Goal: Use online tool/utility

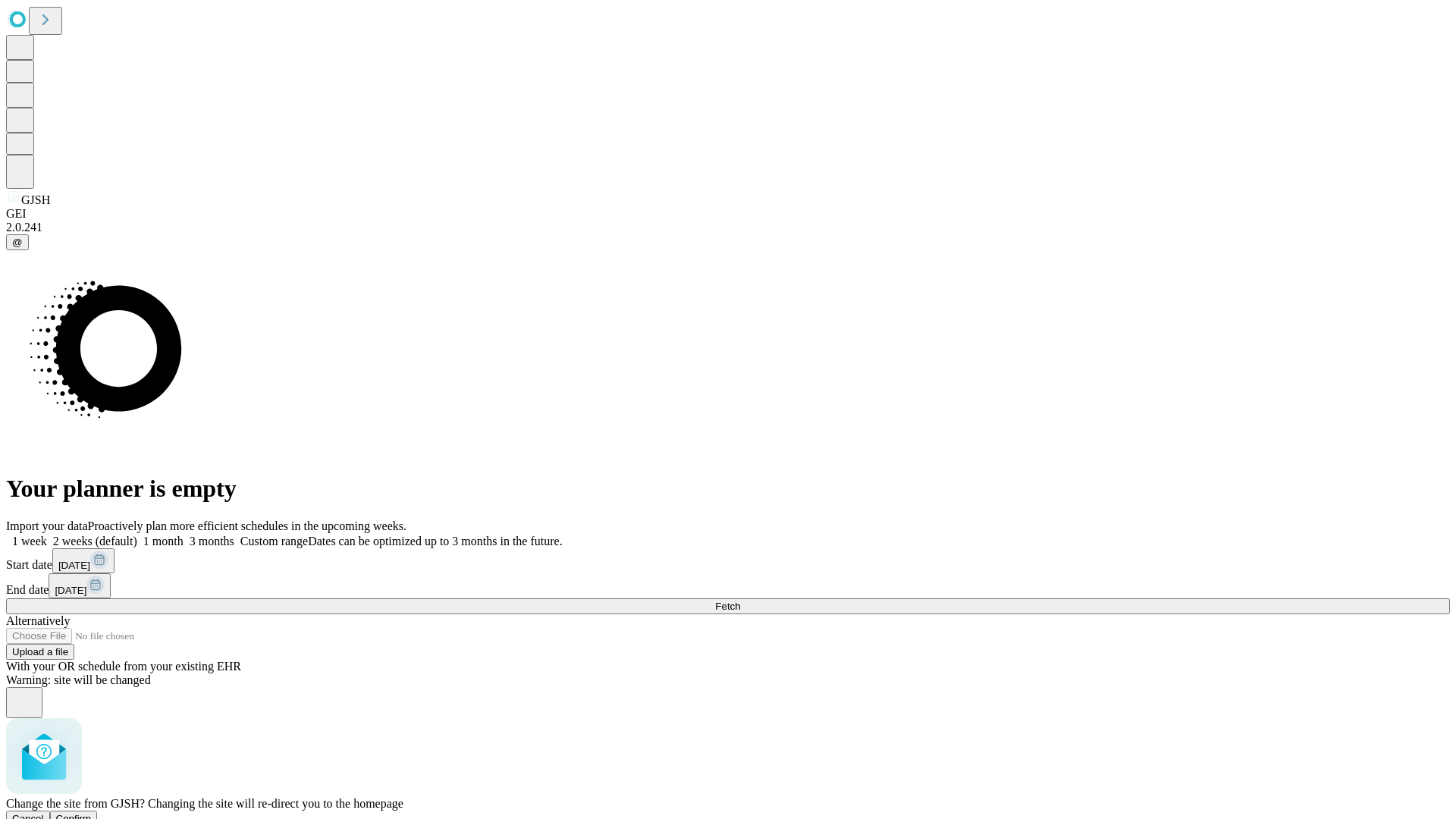
click at [92, 813] on span "Confirm" at bounding box center [74, 819] width 35 height 12
click at [137, 535] on label "2 weeks (default)" at bounding box center [92, 541] width 90 height 13
click at [740, 601] on span "Fetch" at bounding box center [728, 607] width 25 height 12
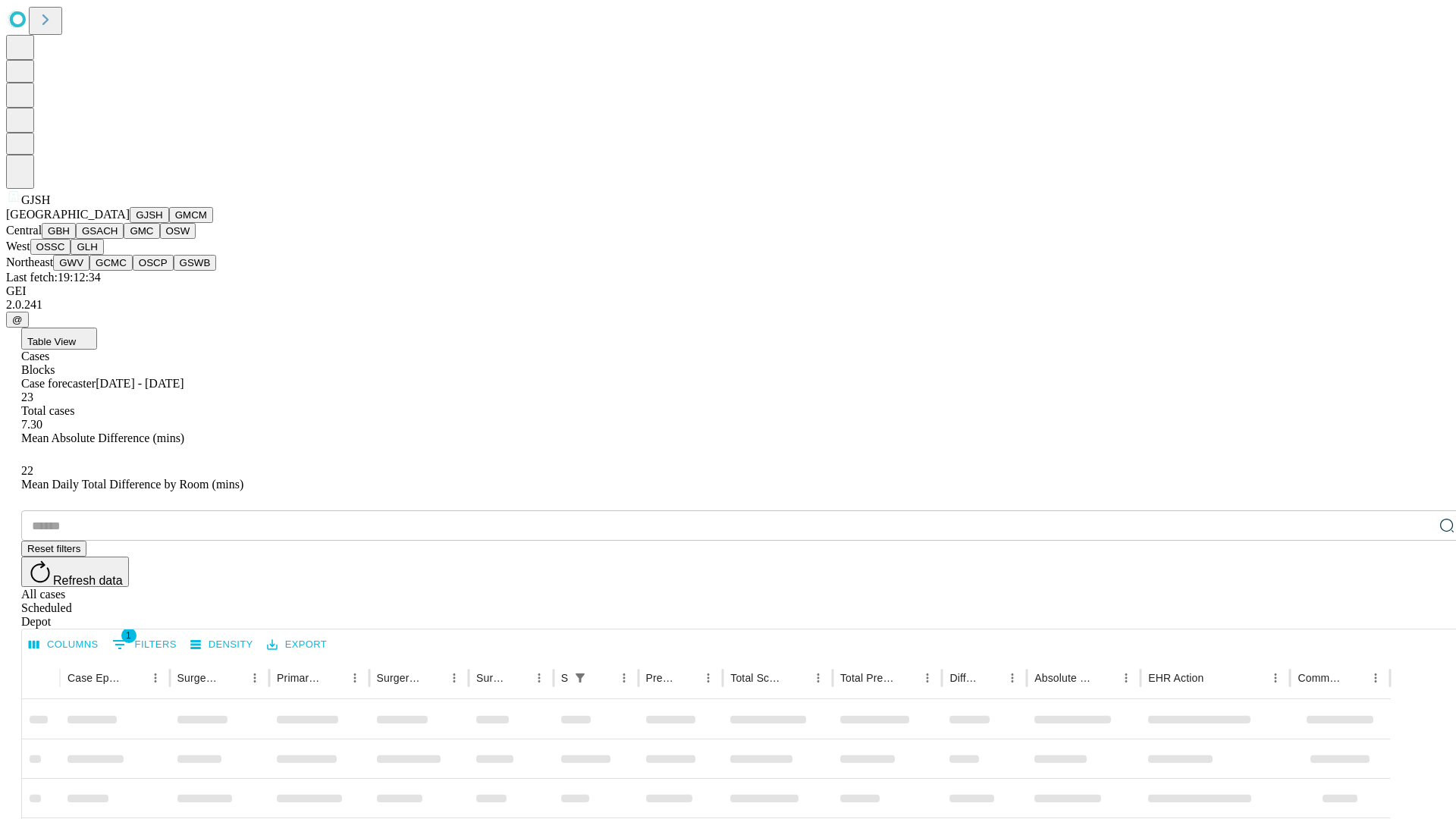
click at [169, 223] on button "GMCM" at bounding box center [191, 215] width 44 height 16
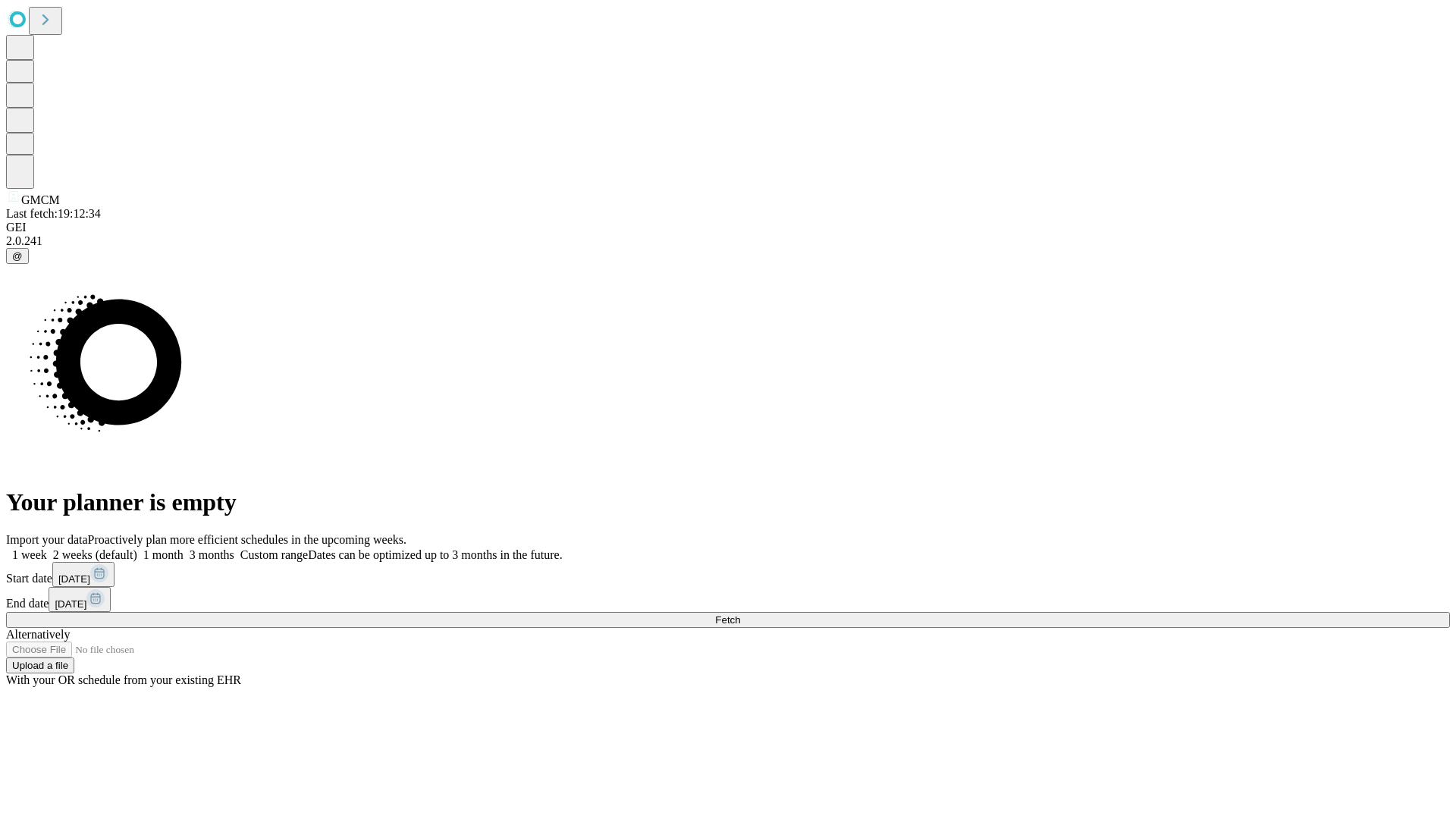
click at [137, 549] on label "2 weeks (default)" at bounding box center [92, 554] width 90 height 13
click at [740, 614] on span "Fetch" at bounding box center [728, 620] width 25 height 12
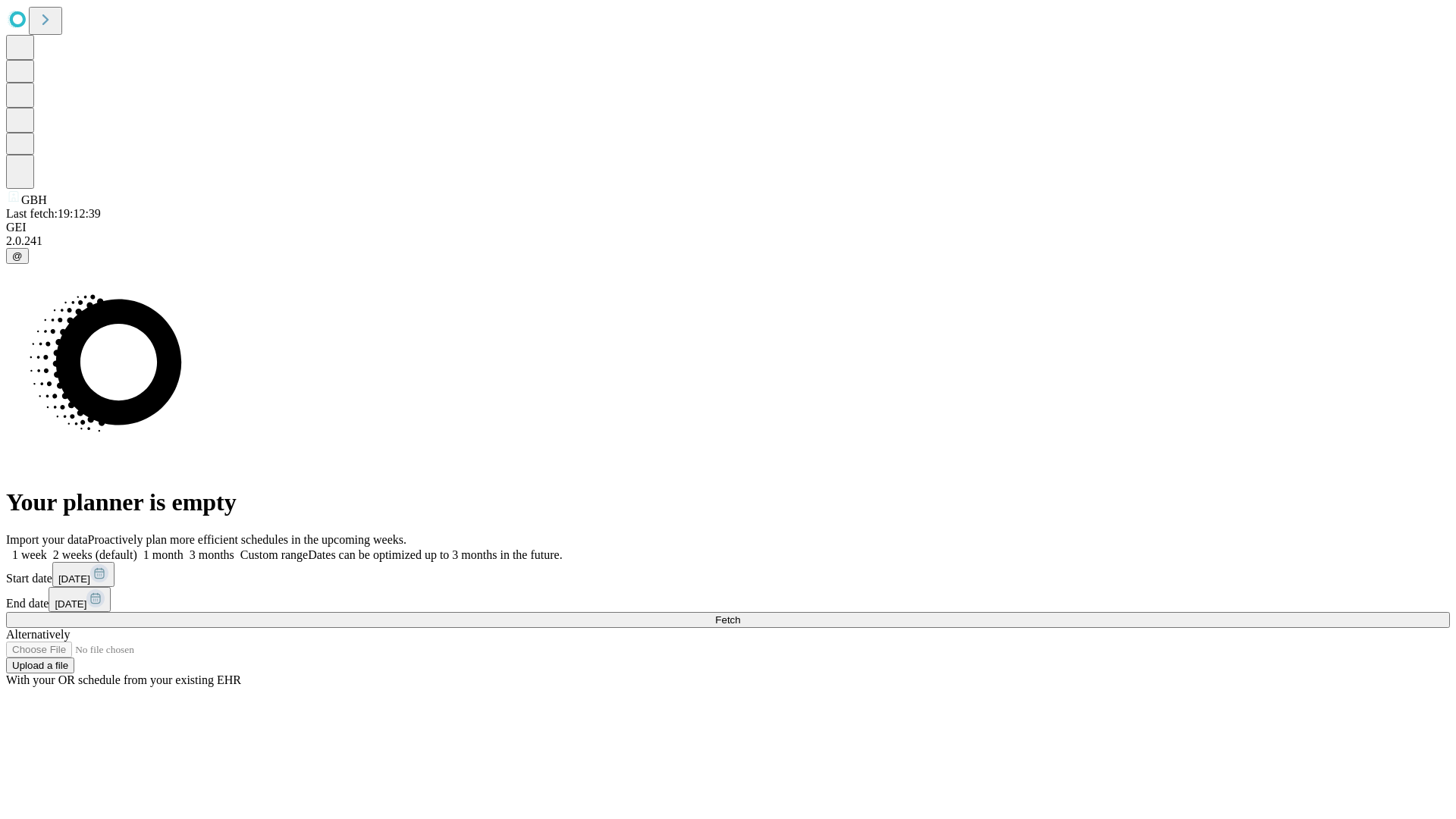
click at [137, 549] on label "2 weeks (default)" at bounding box center [92, 554] width 90 height 13
click at [740, 614] on span "Fetch" at bounding box center [728, 620] width 25 height 12
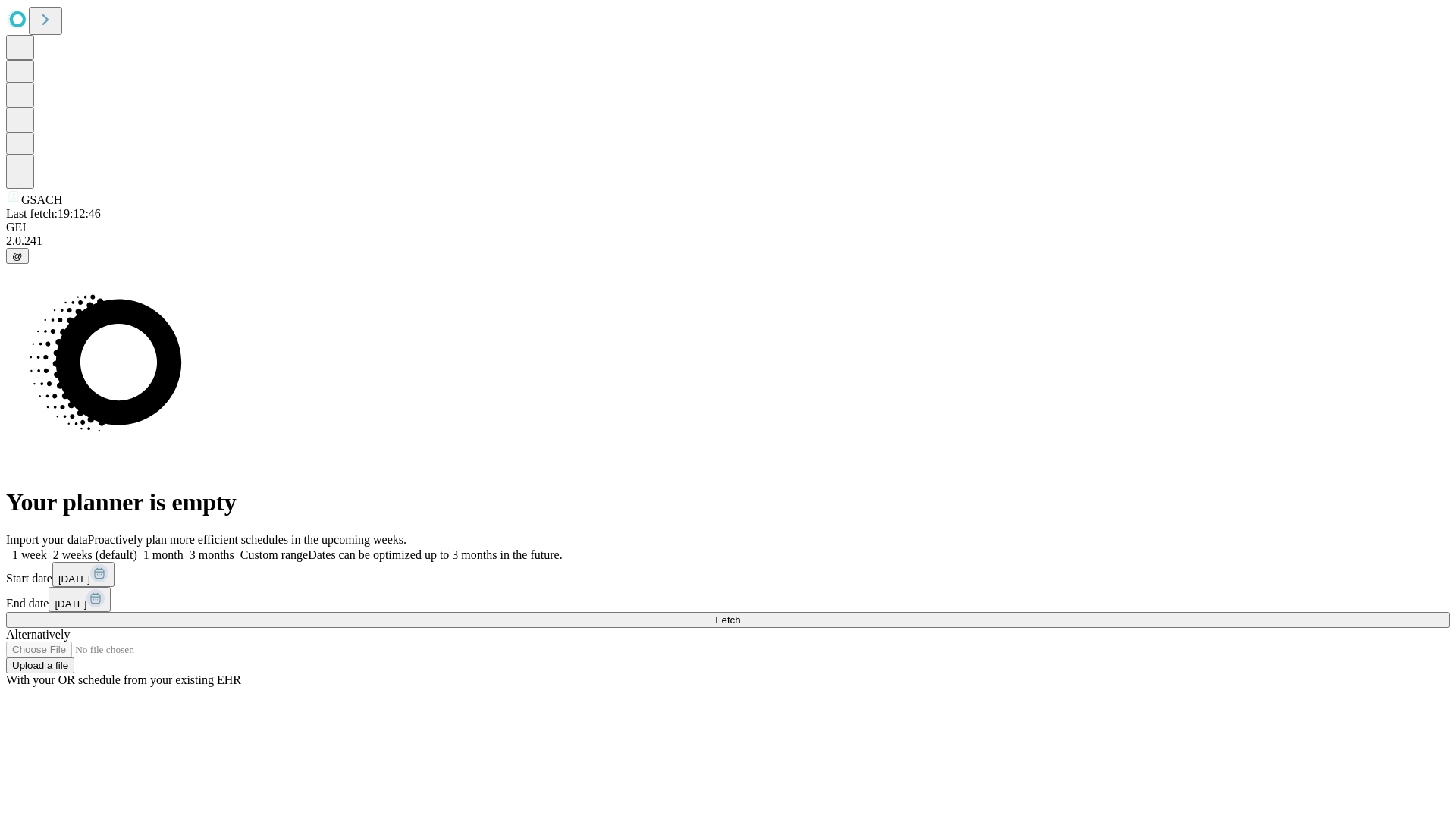
click at [137, 549] on label "2 weeks (default)" at bounding box center [92, 554] width 90 height 13
click at [740, 614] on span "Fetch" at bounding box center [728, 620] width 25 height 12
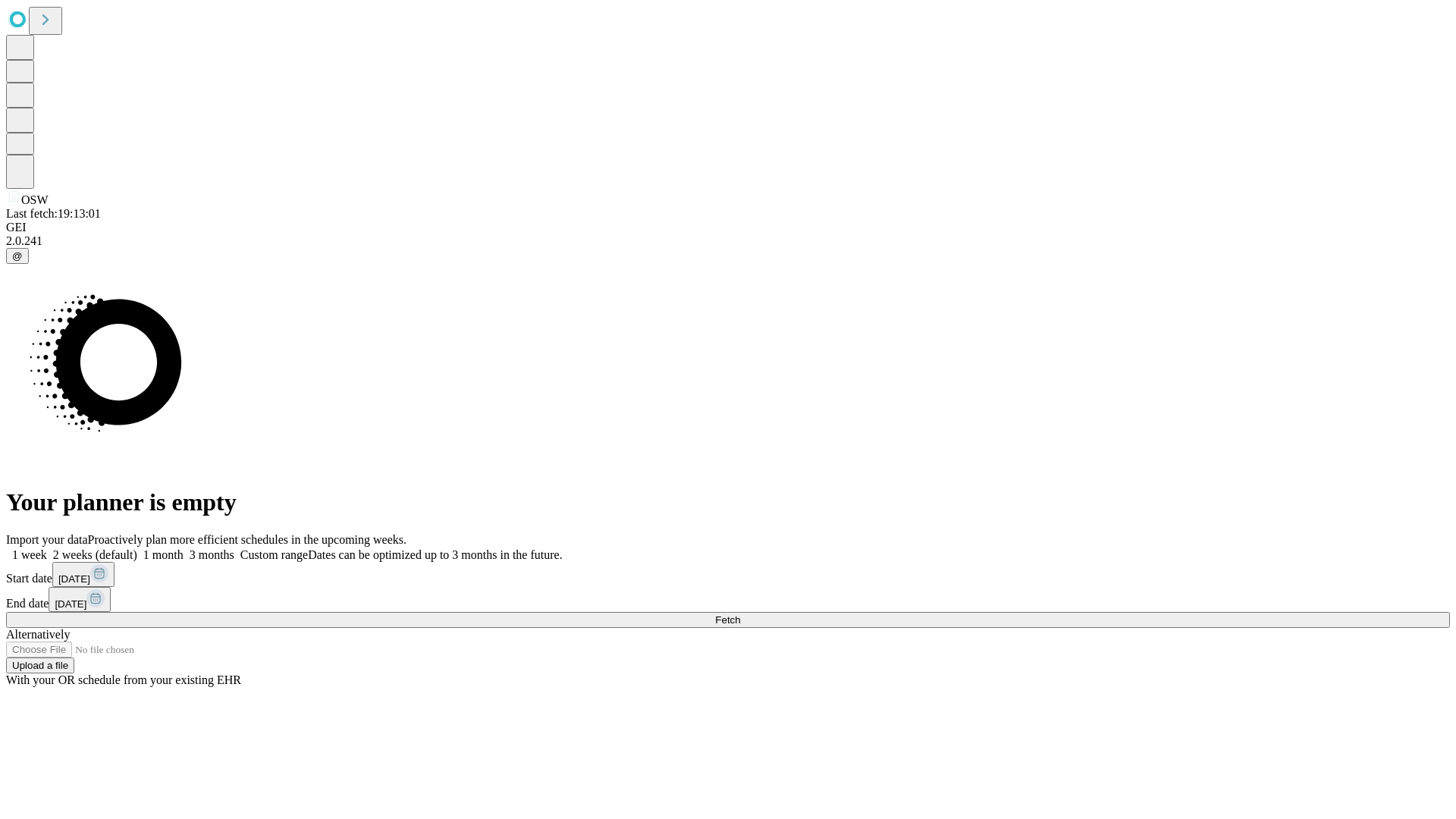
click at [740, 614] on span "Fetch" at bounding box center [728, 620] width 25 height 12
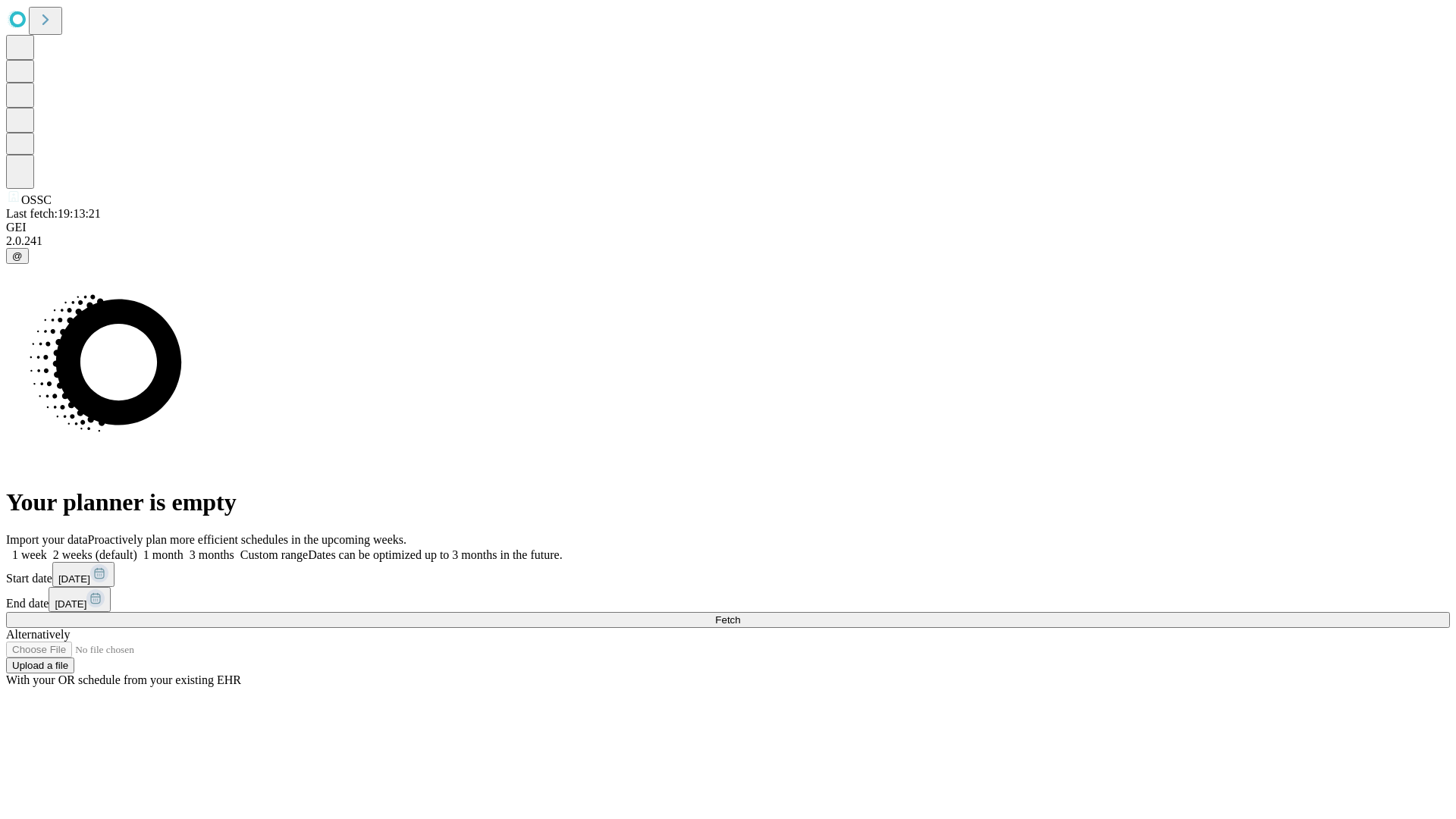
click at [137, 549] on label "2 weeks (default)" at bounding box center [92, 554] width 90 height 13
click at [740, 614] on span "Fetch" at bounding box center [728, 620] width 25 height 12
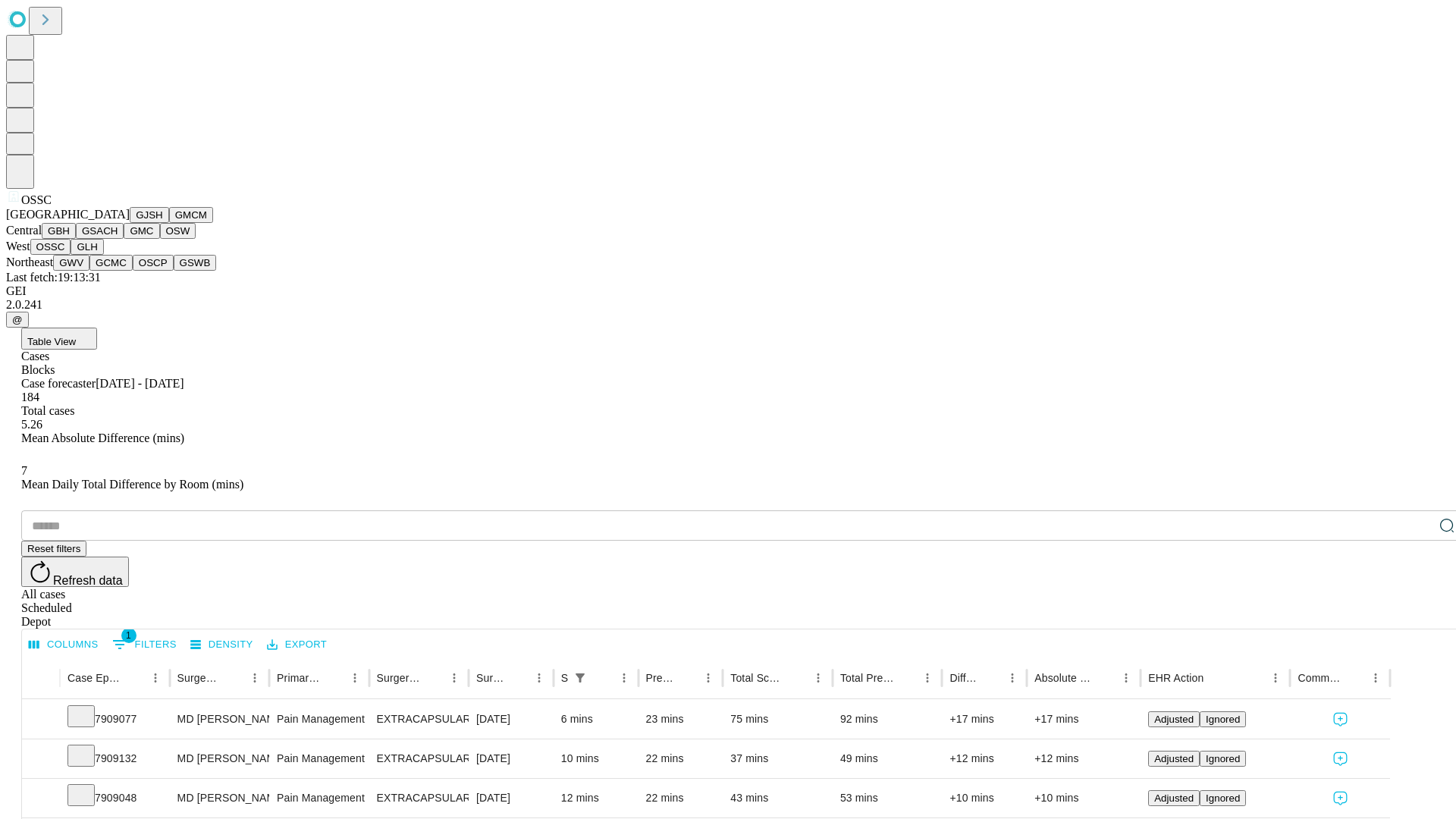
click at [103, 255] on button "GLH" at bounding box center [87, 247] width 33 height 16
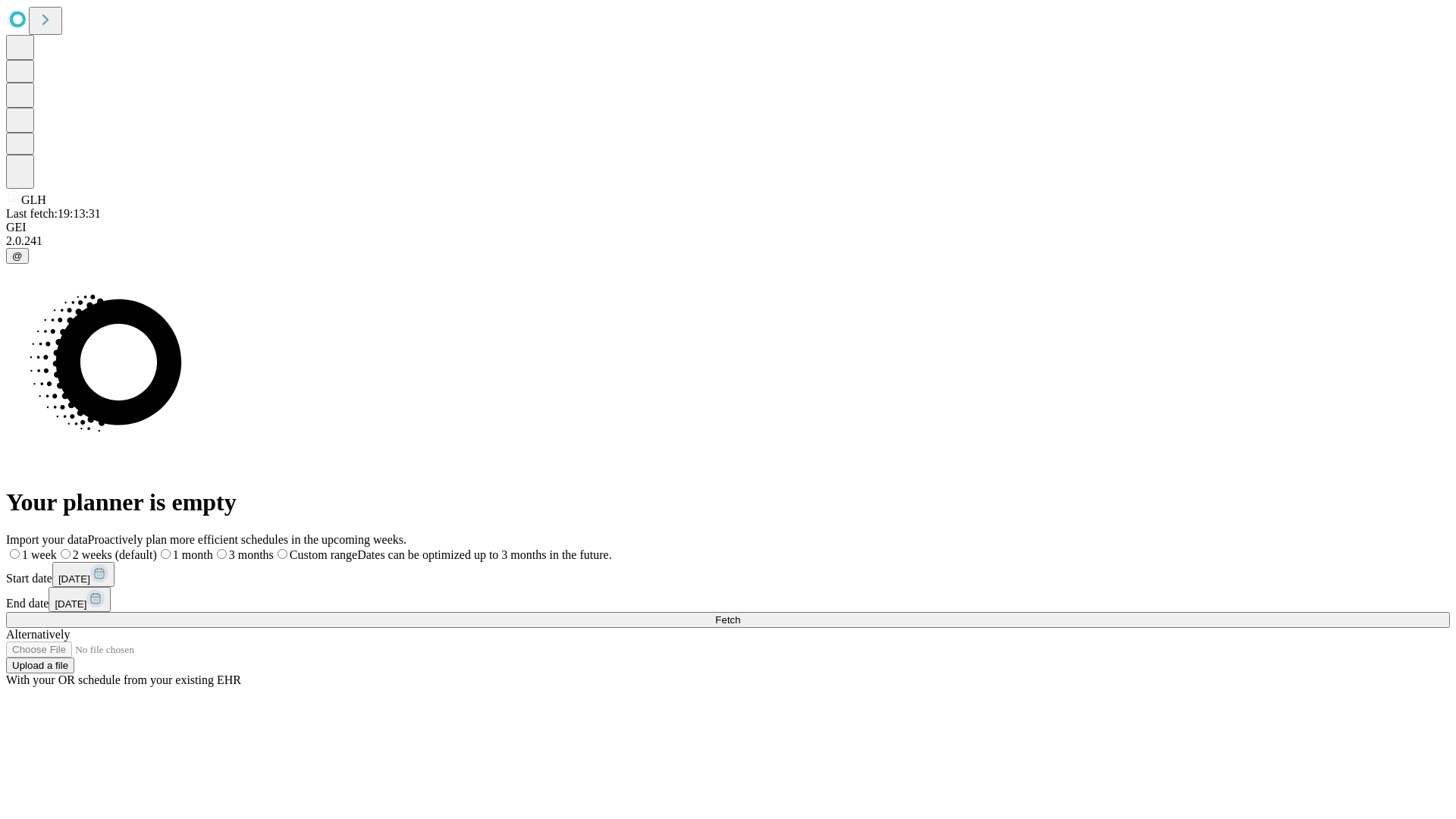
click at [157, 549] on label "2 weeks (default)" at bounding box center [107, 554] width 100 height 13
click at [740, 614] on span "Fetch" at bounding box center [728, 620] width 25 height 12
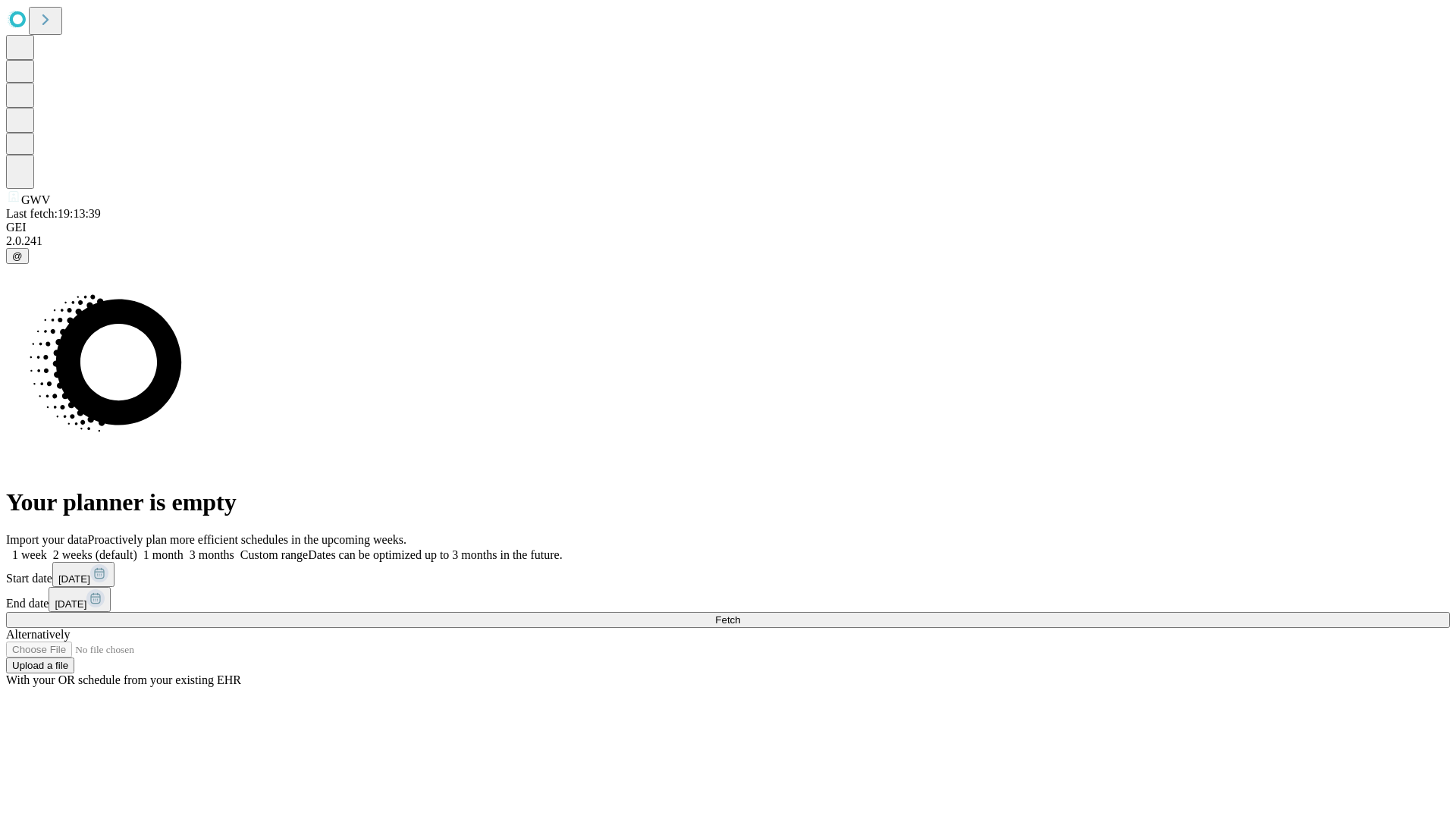
click at [137, 549] on label "2 weeks (default)" at bounding box center [92, 554] width 90 height 13
click at [740, 614] on span "Fetch" at bounding box center [728, 620] width 25 height 12
click at [137, 549] on label "2 weeks (default)" at bounding box center [92, 554] width 90 height 13
click at [740, 614] on span "Fetch" at bounding box center [728, 620] width 25 height 12
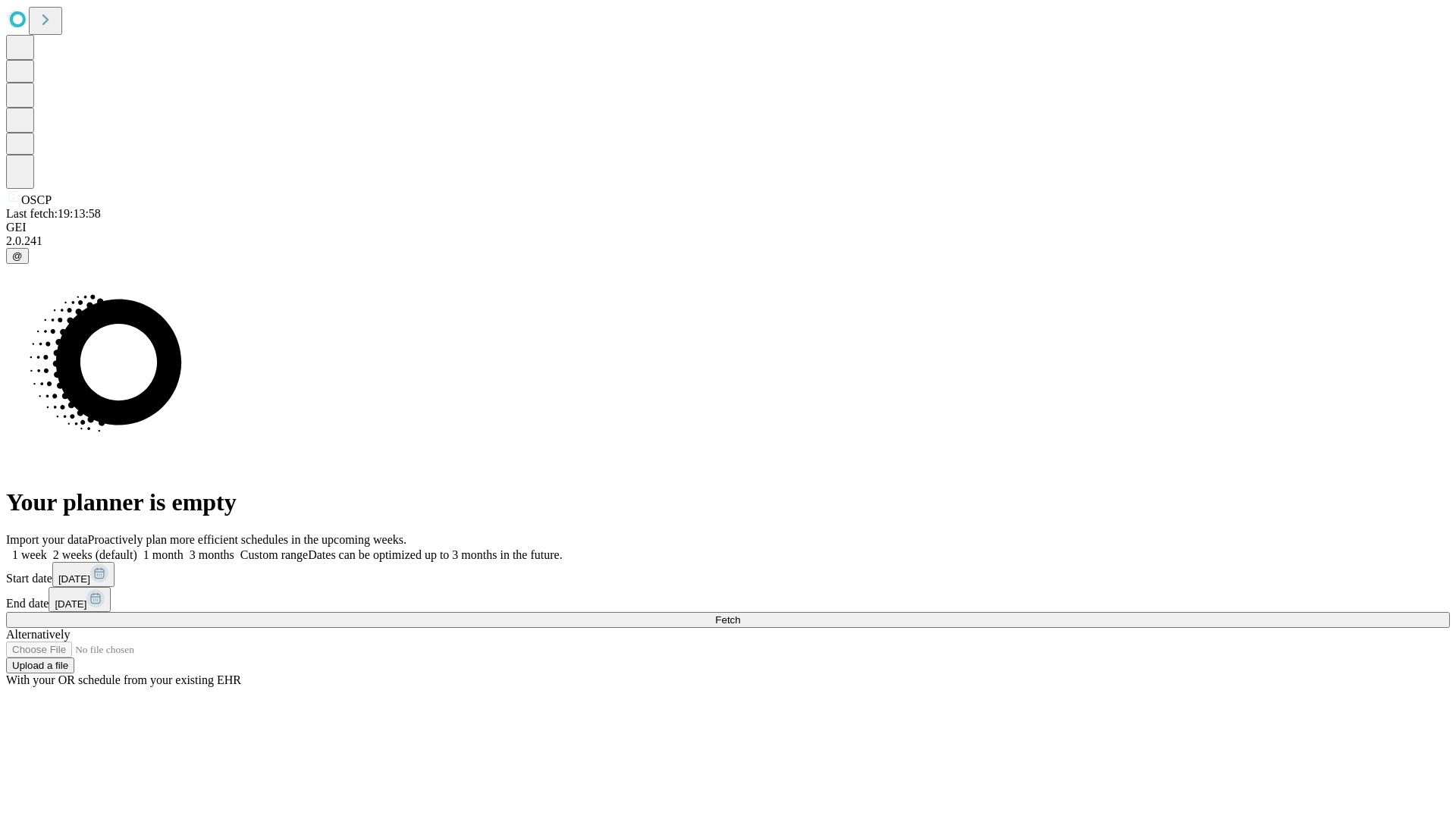
click at [137, 549] on label "2 weeks (default)" at bounding box center [92, 554] width 90 height 13
click at [740, 614] on span "Fetch" at bounding box center [728, 620] width 25 height 12
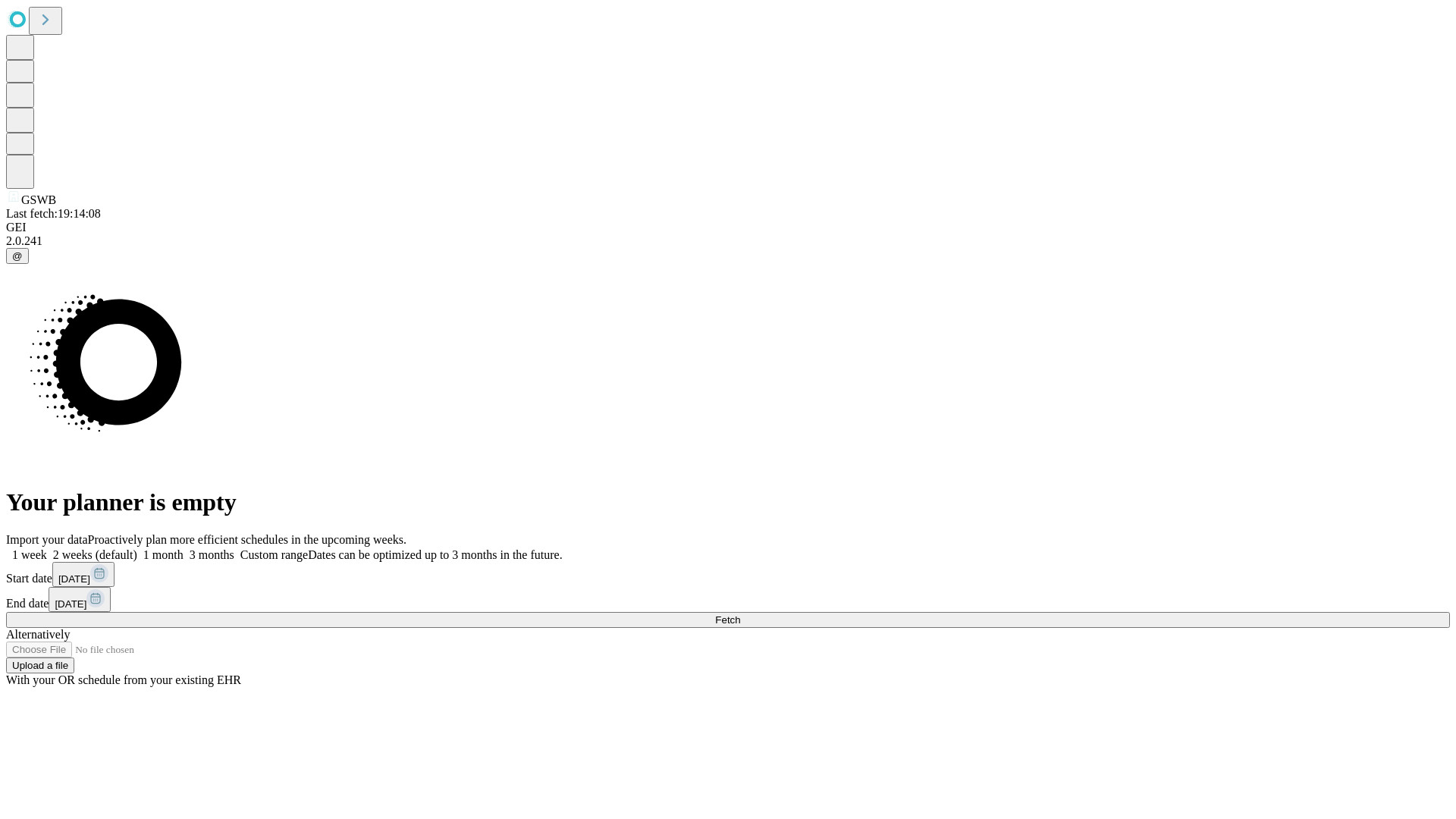
click at [137, 549] on label "2 weeks (default)" at bounding box center [92, 554] width 90 height 13
click at [740, 614] on span "Fetch" at bounding box center [728, 620] width 25 height 12
